Goal: Task Accomplishment & Management: Manage account settings

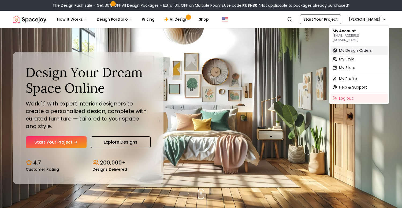
click at [354, 48] on span "My Design Orders" at bounding box center [355, 50] width 33 height 5
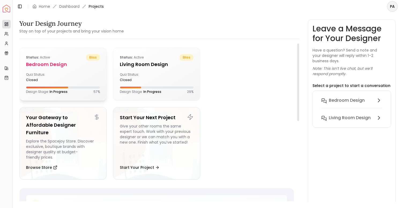
click at [91, 79] on div "Quiz Status: closed" at bounding box center [63, 77] width 74 height 10
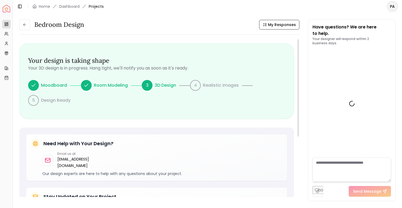
click at [159, 84] on p "3D Design" at bounding box center [165, 85] width 21 height 6
